Goal: Navigation & Orientation: Find specific page/section

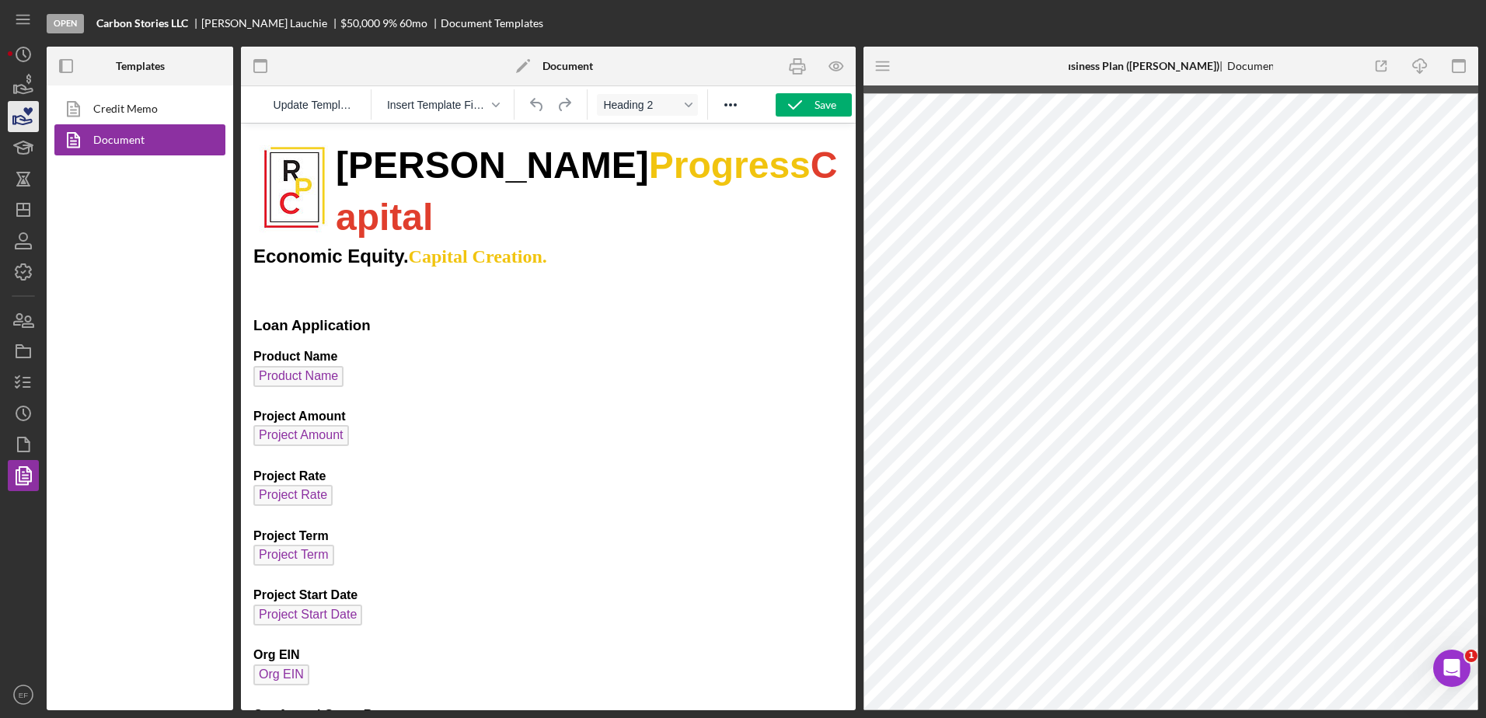
scroll to position [233, 0]
click at [19, 119] on icon "button" at bounding box center [23, 116] width 39 height 39
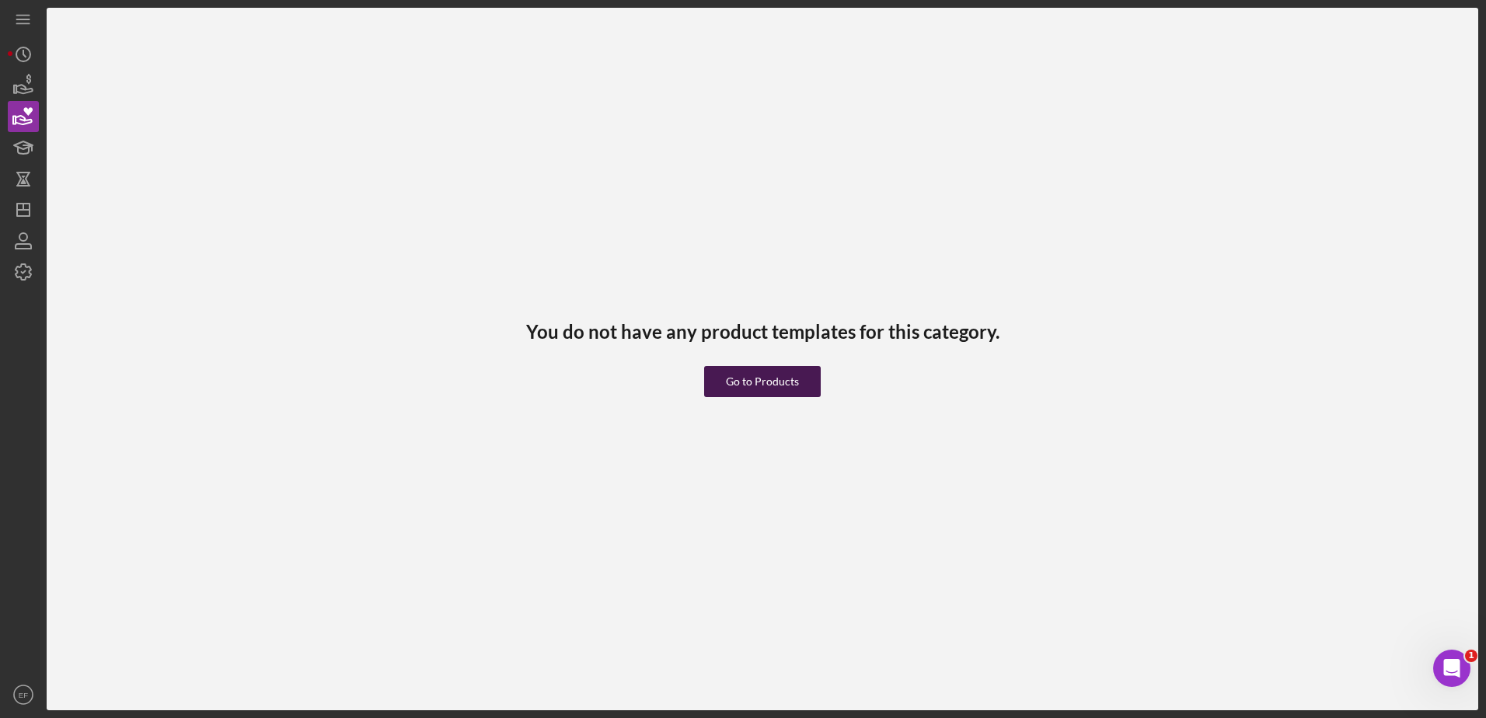
click at [751, 376] on div "Go to Products" at bounding box center [762, 381] width 73 height 31
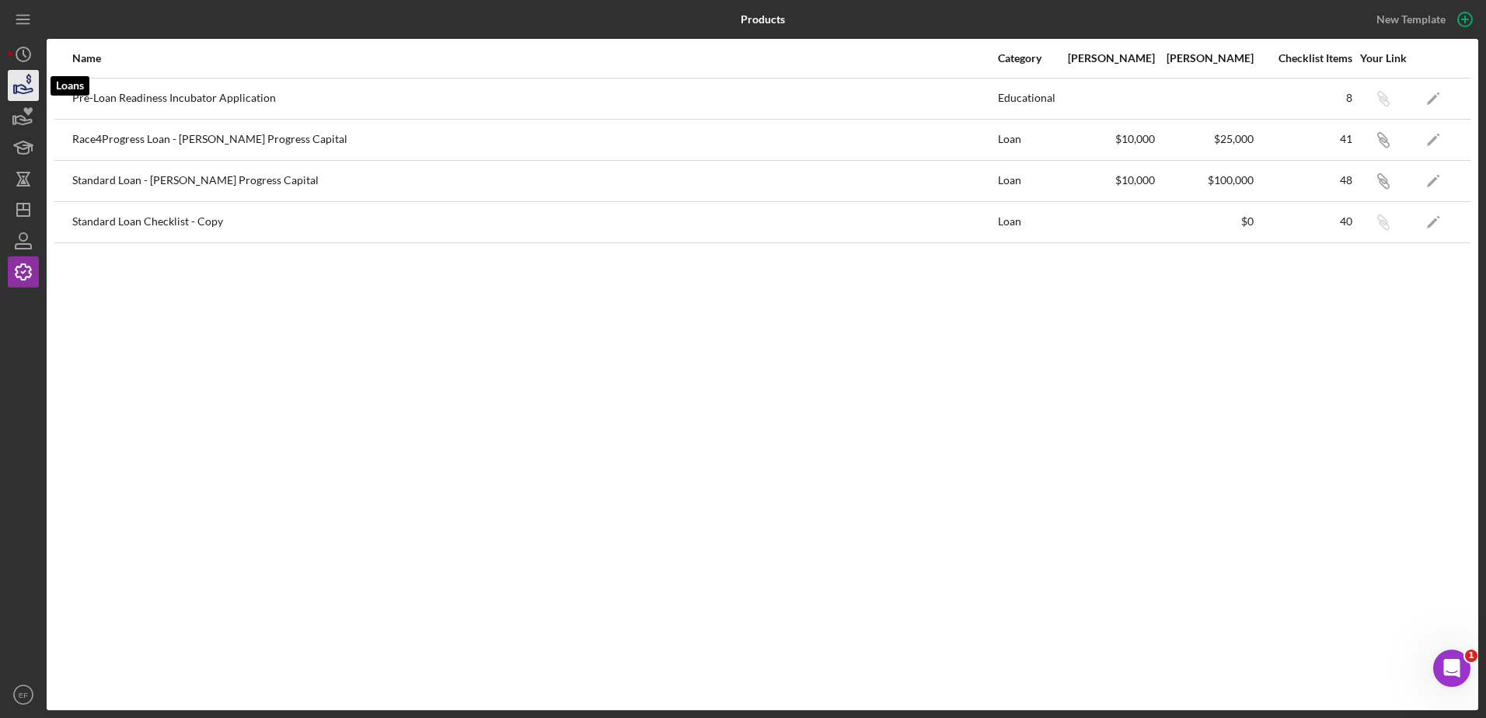
click at [24, 79] on icon "button" at bounding box center [23, 85] width 39 height 39
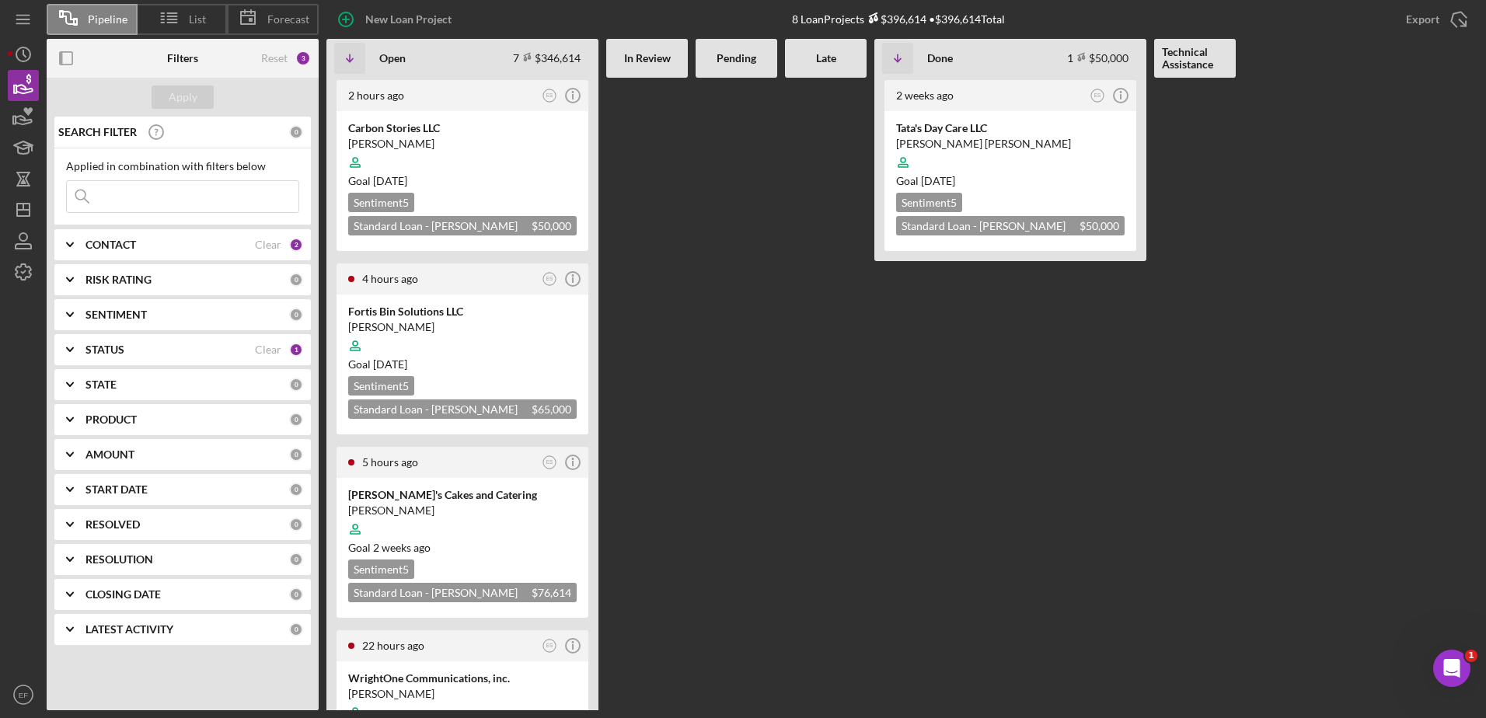
click at [8, 70] on button "Loans" at bounding box center [23, 85] width 31 height 31
